Goal: Task Accomplishment & Management: Use online tool/utility

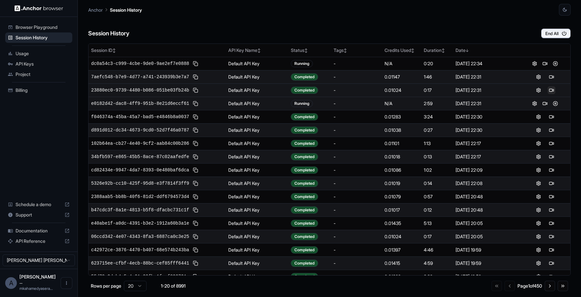
click at [548, 90] on button at bounding box center [552, 90] width 8 height 8
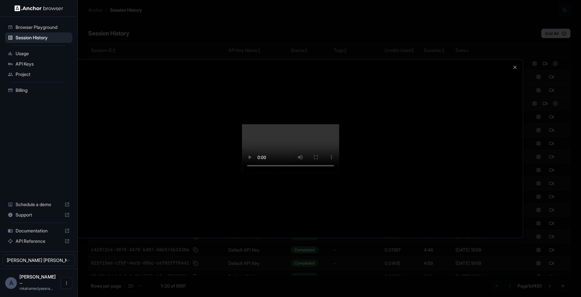
click at [518, 59] on div at bounding box center [290, 148] width 465 height 178
click at [517, 65] on icon "button" at bounding box center [515, 67] width 5 height 5
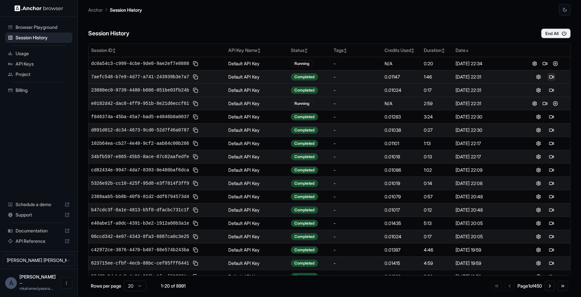
click at [551, 78] on button at bounding box center [552, 77] width 8 height 8
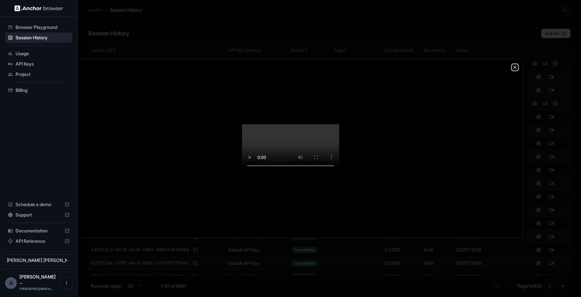
click at [517, 65] on icon "button" at bounding box center [515, 67] width 5 height 5
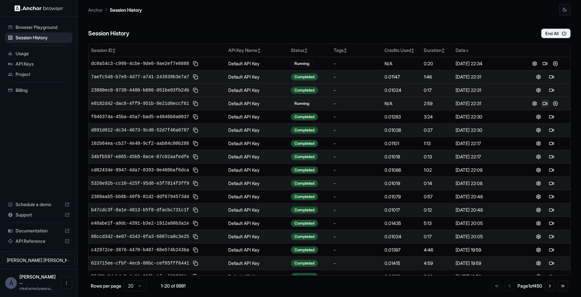
click at [542, 104] on button at bounding box center [545, 104] width 8 height 8
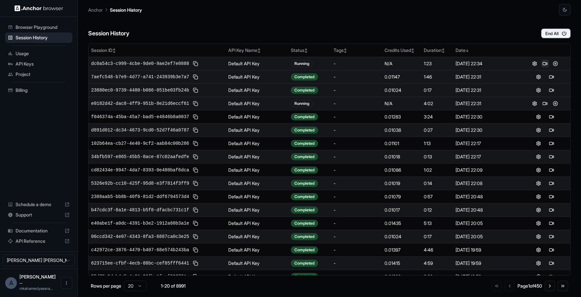
click at [543, 66] on button at bounding box center [545, 64] width 8 height 8
click at [557, 37] on button "End All" at bounding box center [556, 34] width 30 height 10
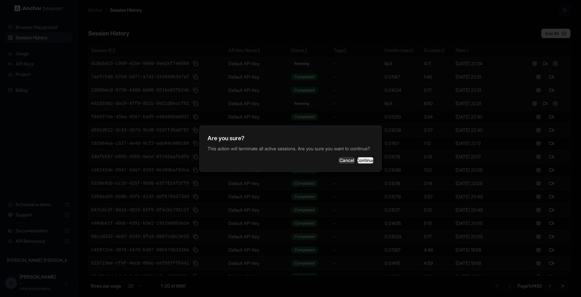
click at [363, 164] on button "Continue" at bounding box center [366, 160] width 16 height 6
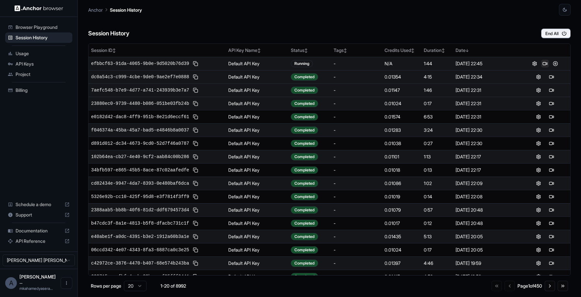
click at [541, 67] on button at bounding box center [545, 64] width 8 height 8
